Goal: Use online tool/utility: Use online tool/utility

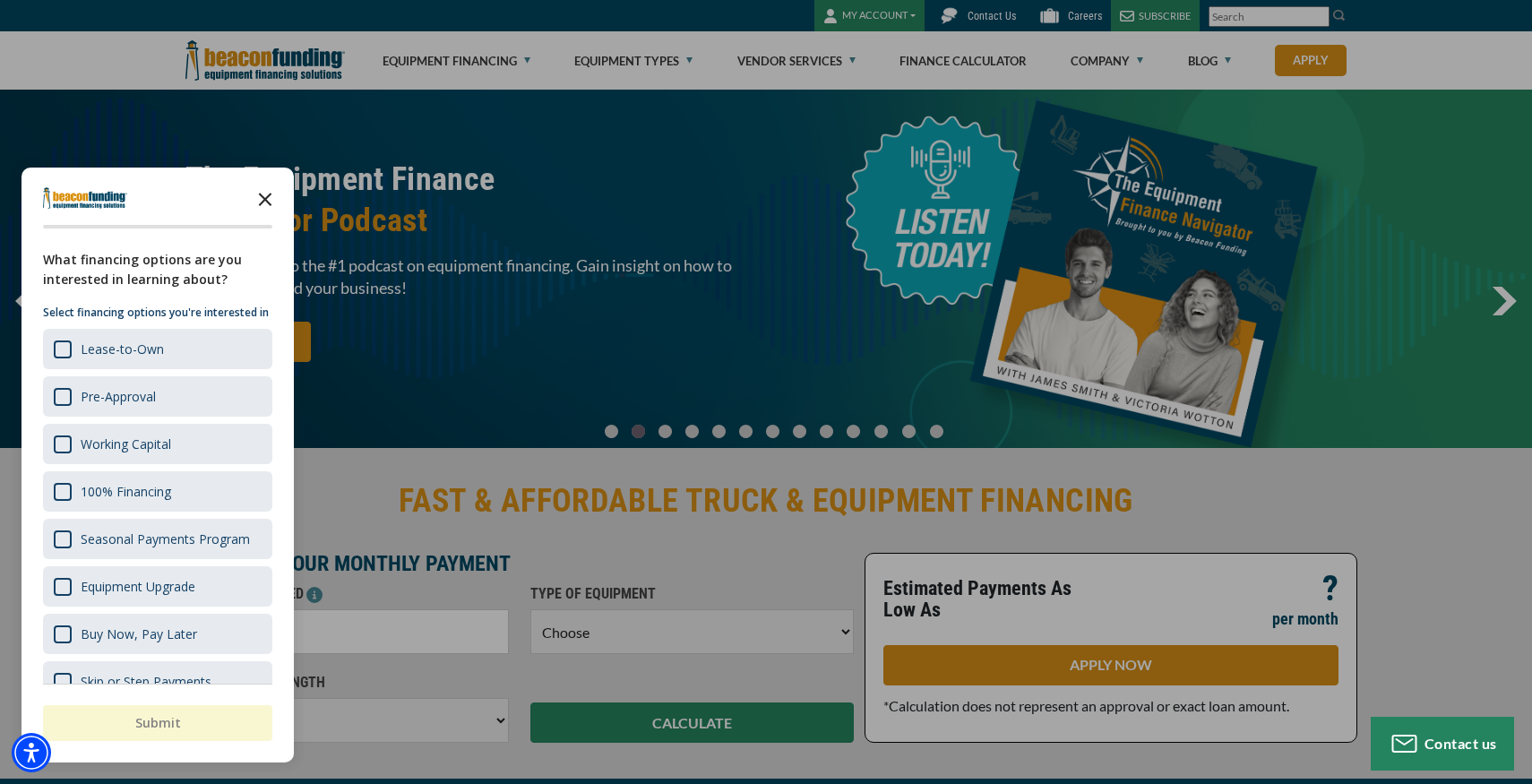
click at [274, 203] on icon "Close the survey" at bounding box center [265, 198] width 35 height 35
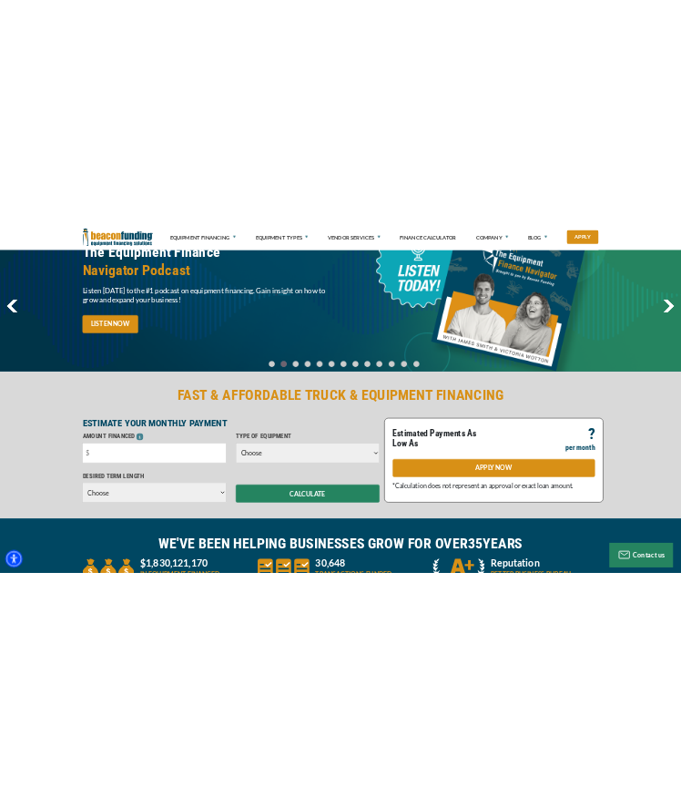
scroll to position [122, 0]
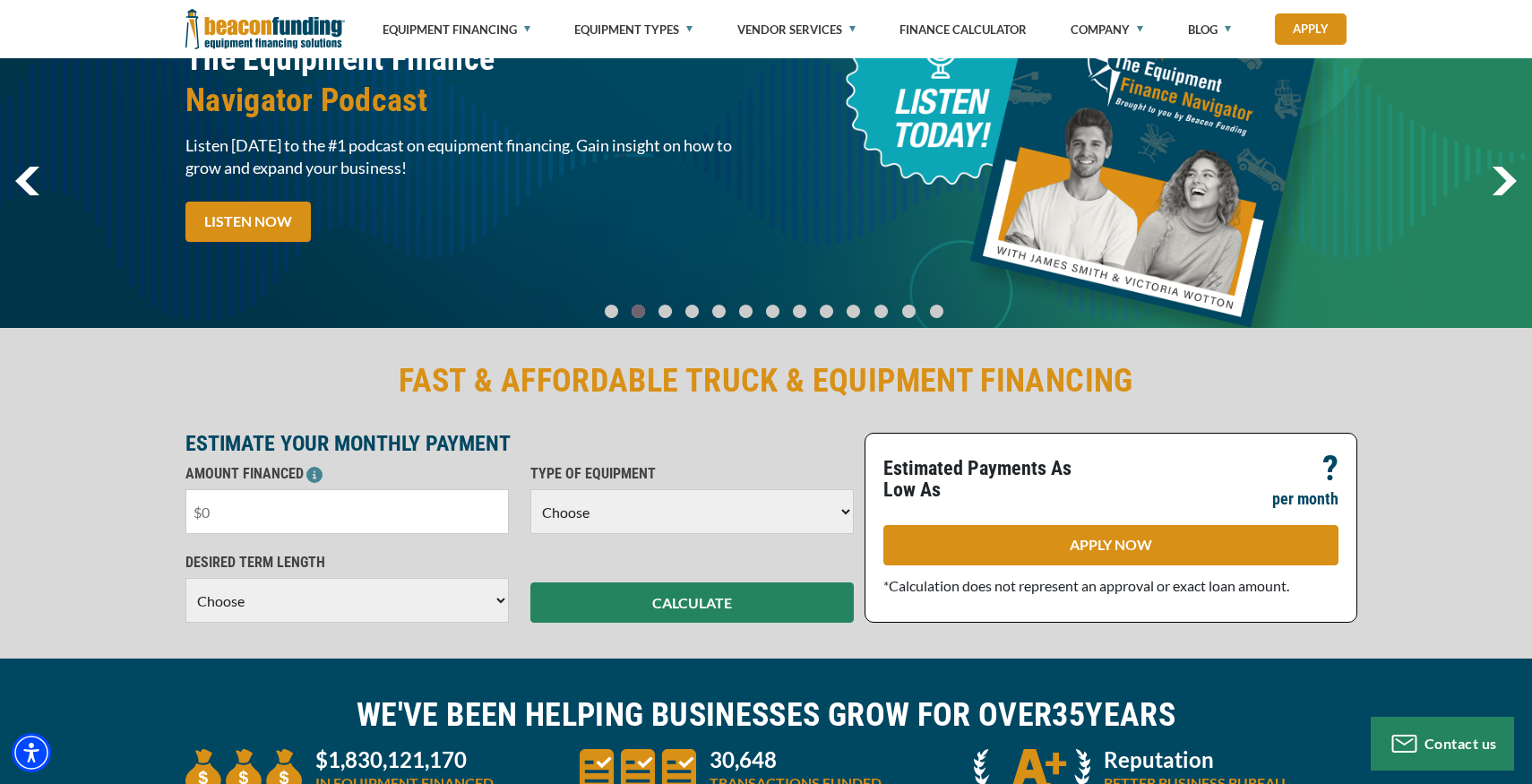
click at [393, 524] on input "text" at bounding box center [346, 512] width 324 height 45
type input "$56,888"
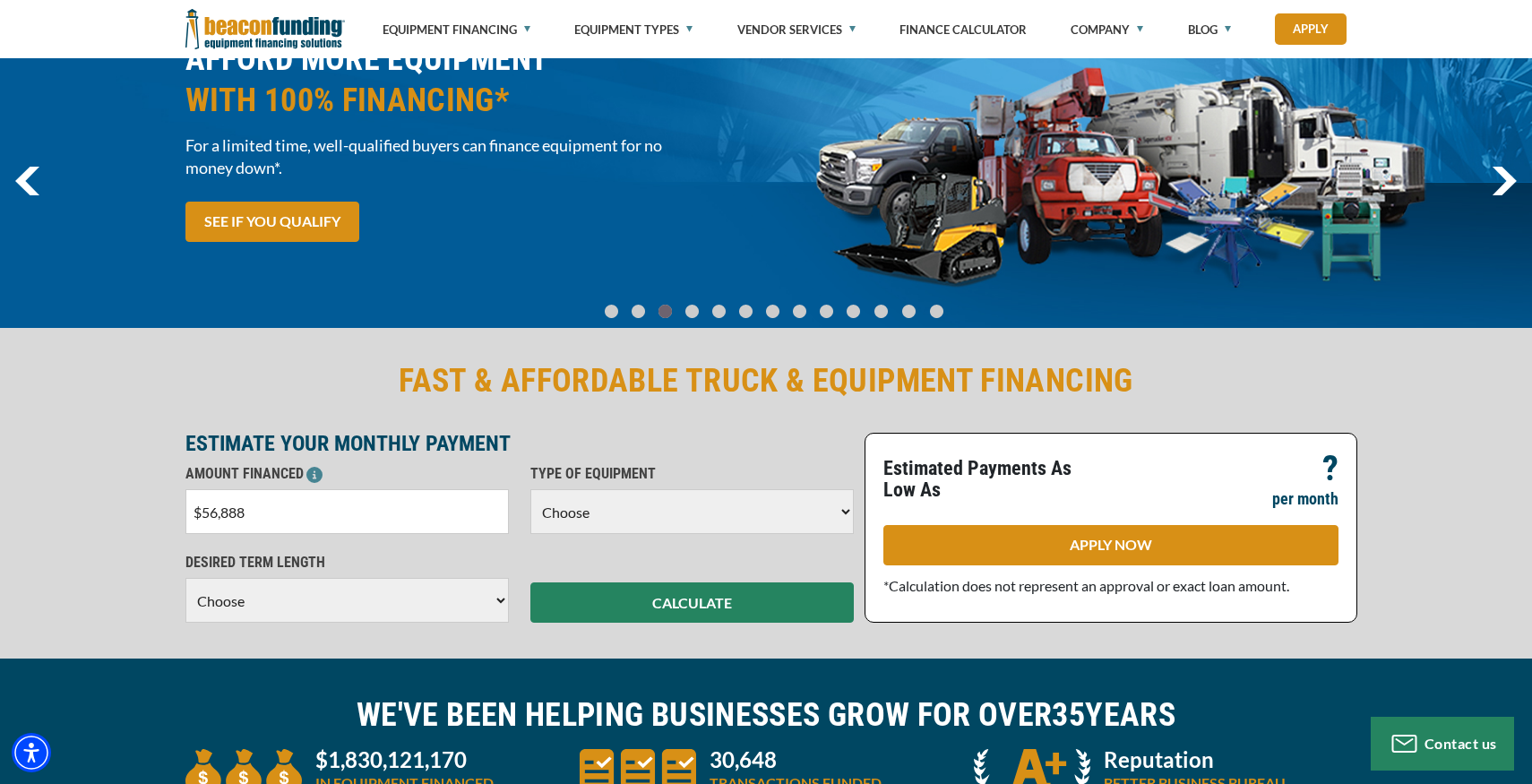
click at [260, 602] on select "Choose 36 Months 48 Months 60 Months" at bounding box center [346, 600] width 324 height 45
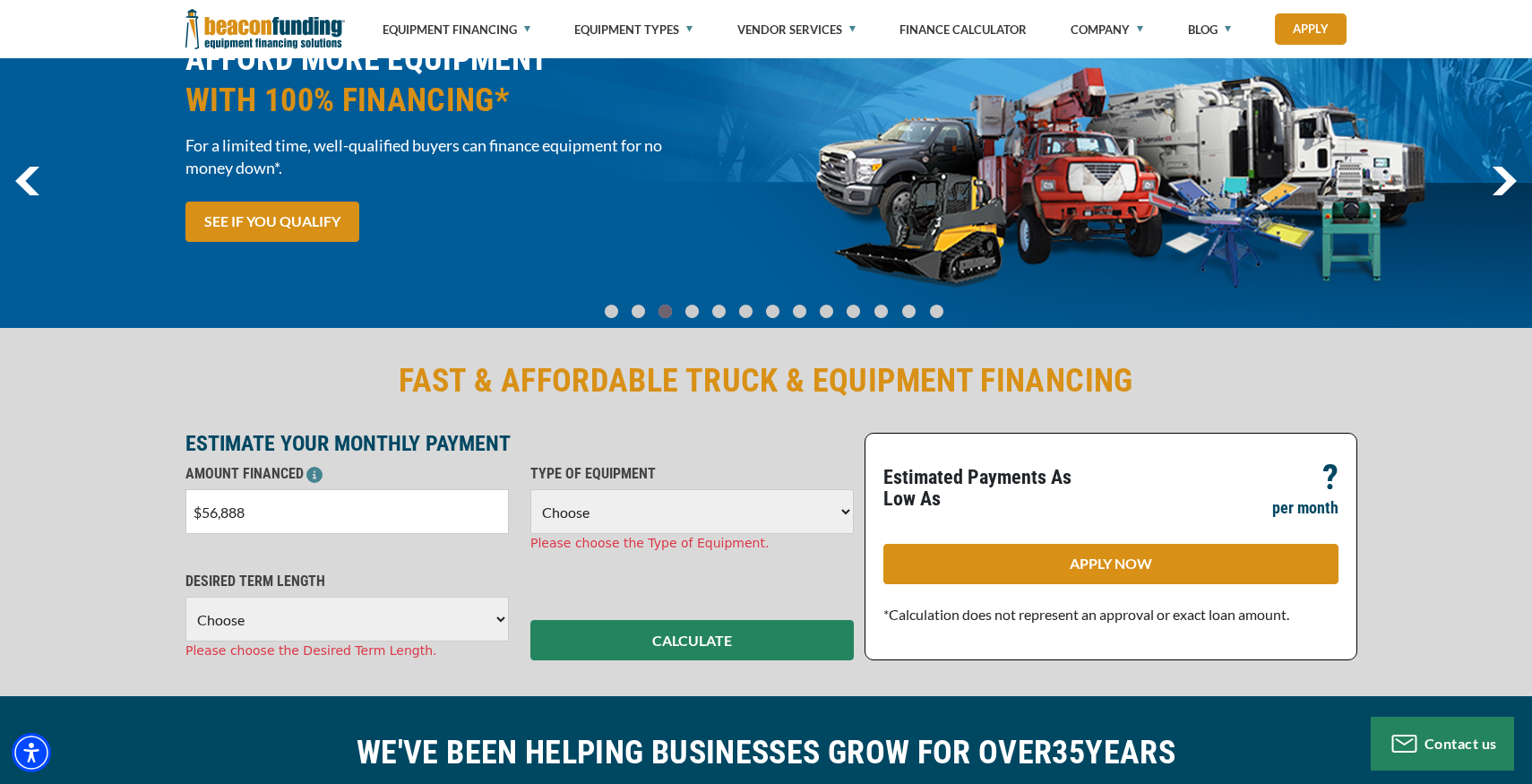
select select "48"
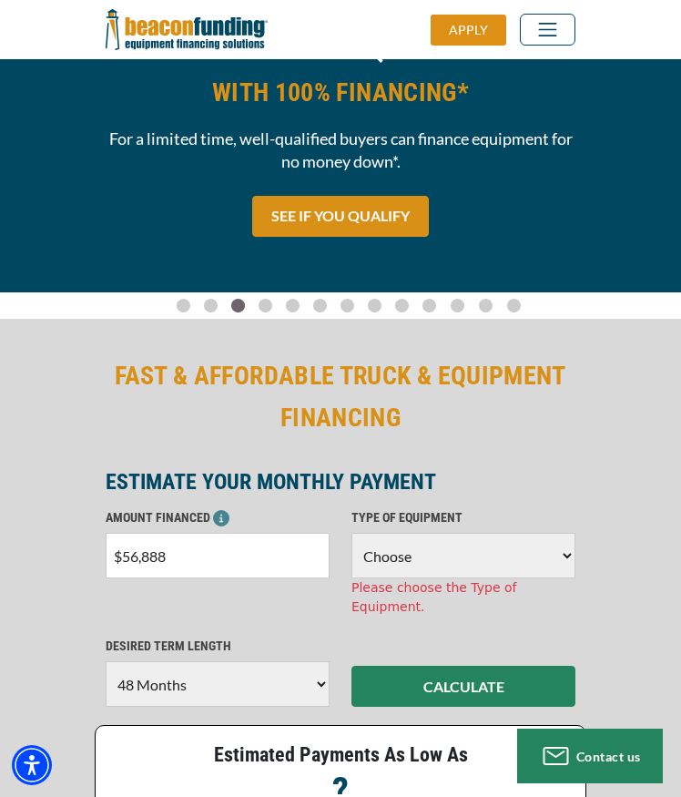
click at [372, 549] on select "Choose Backhoe Boom/Bucket Truck Chipper Commercial Mower Crane DTG/DTF Printin…" at bounding box center [463, 556] width 224 height 46
select select "6"
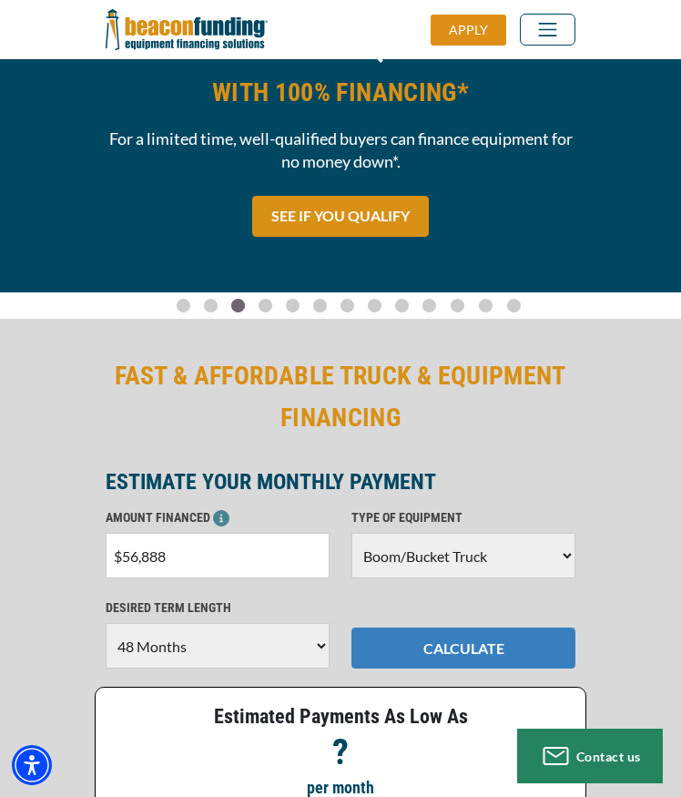
click at [417, 643] on button "CALCULATE" at bounding box center [463, 647] width 224 height 41
click at [495, 650] on button "CALCULATE" at bounding box center [463, 647] width 224 height 41
click at [539, 636] on button "CALCULATE" at bounding box center [463, 647] width 224 height 41
